Goal: Find specific page/section: Find specific page/section

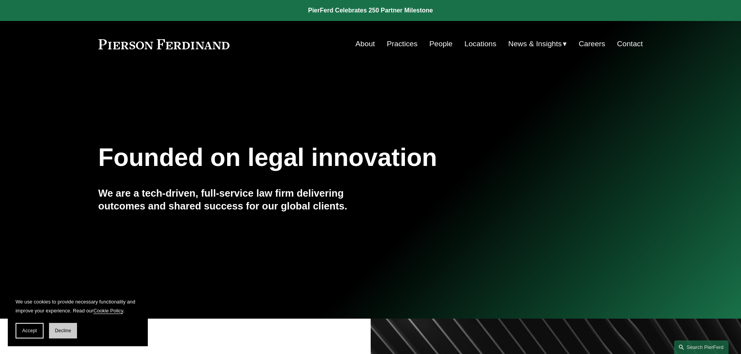
click at [70, 332] on span "Decline" at bounding box center [63, 330] width 16 height 5
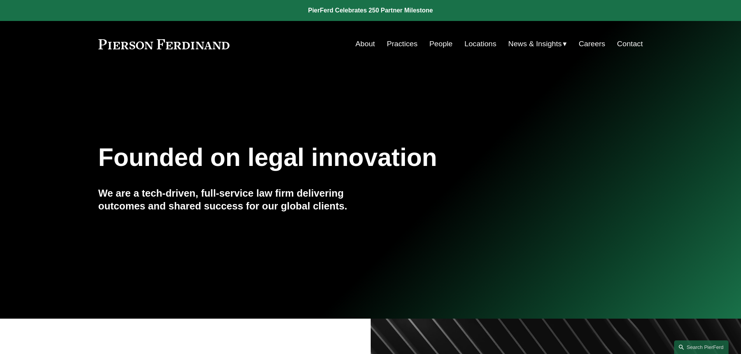
click at [482, 41] on link "Locations" at bounding box center [480, 44] width 32 height 15
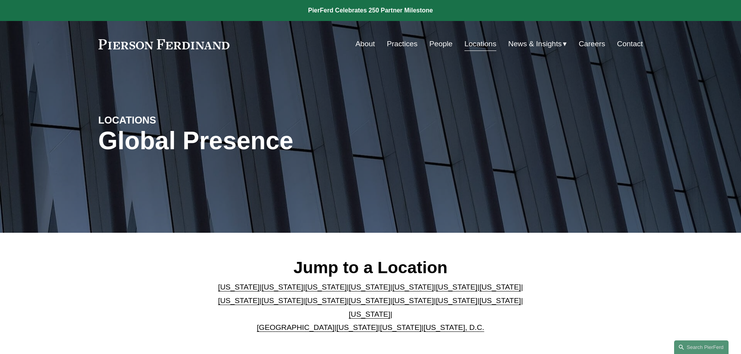
click at [305, 291] on link "[US_STATE]" at bounding box center [326, 287] width 42 height 8
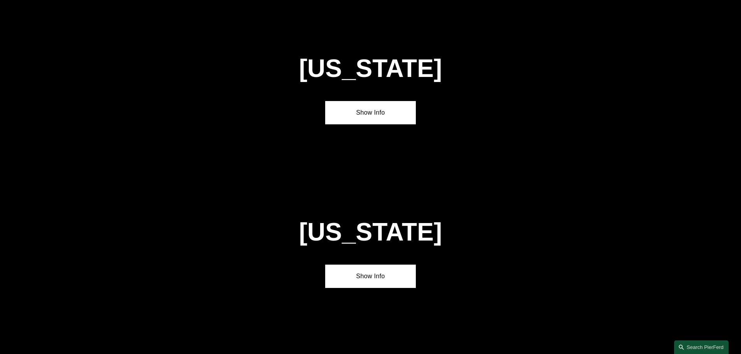
scroll to position [680, 0]
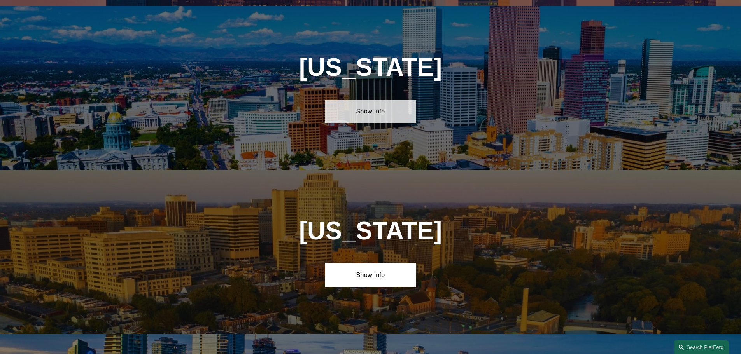
click at [371, 108] on link "Show Info" at bounding box center [370, 111] width 91 height 23
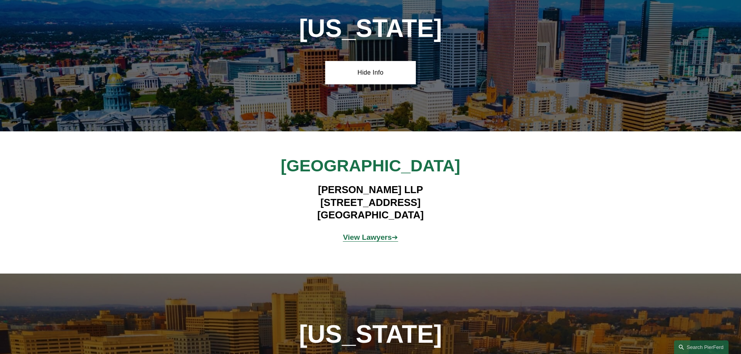
scroll to position [758, 0]
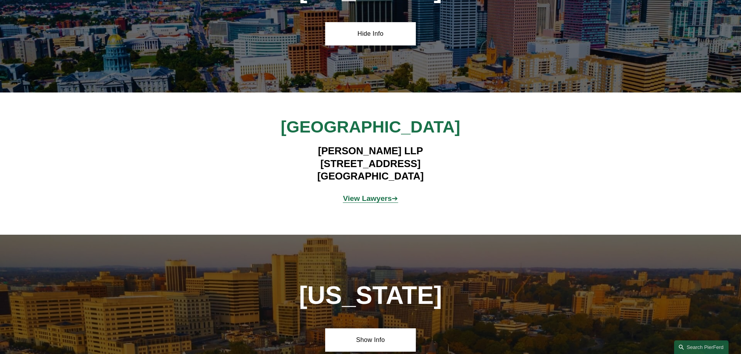
click at [388, 194] on strong "View Lawyers" at bounding box center [367, 198] width 49 height 8
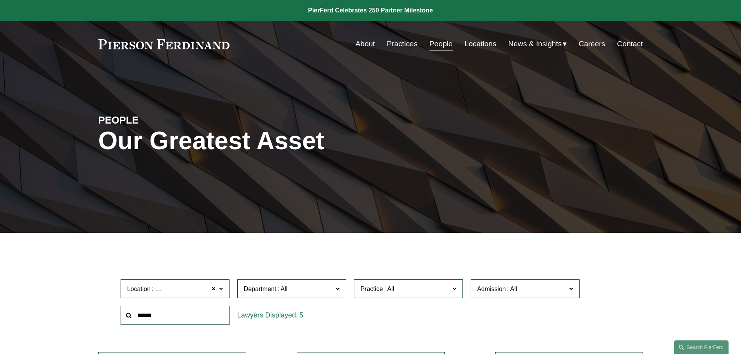
click at [315, 285] on span "Department" at bounding box center [288, 289] width 89 height 10
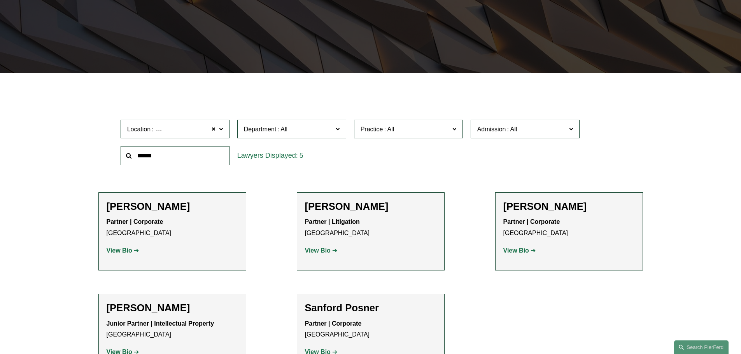
scroll to position [233, 0]
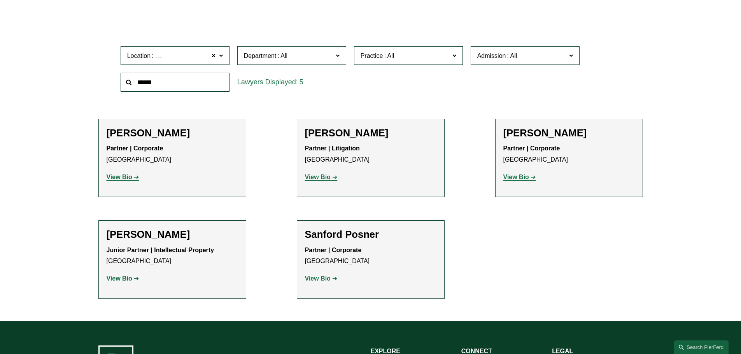
click at [518, 177] on strong "View Bio" at bounding box center [516, 177] width 26 height 7
